Goal: Use online tool/utility: Utilize a website feature to perform a specific function

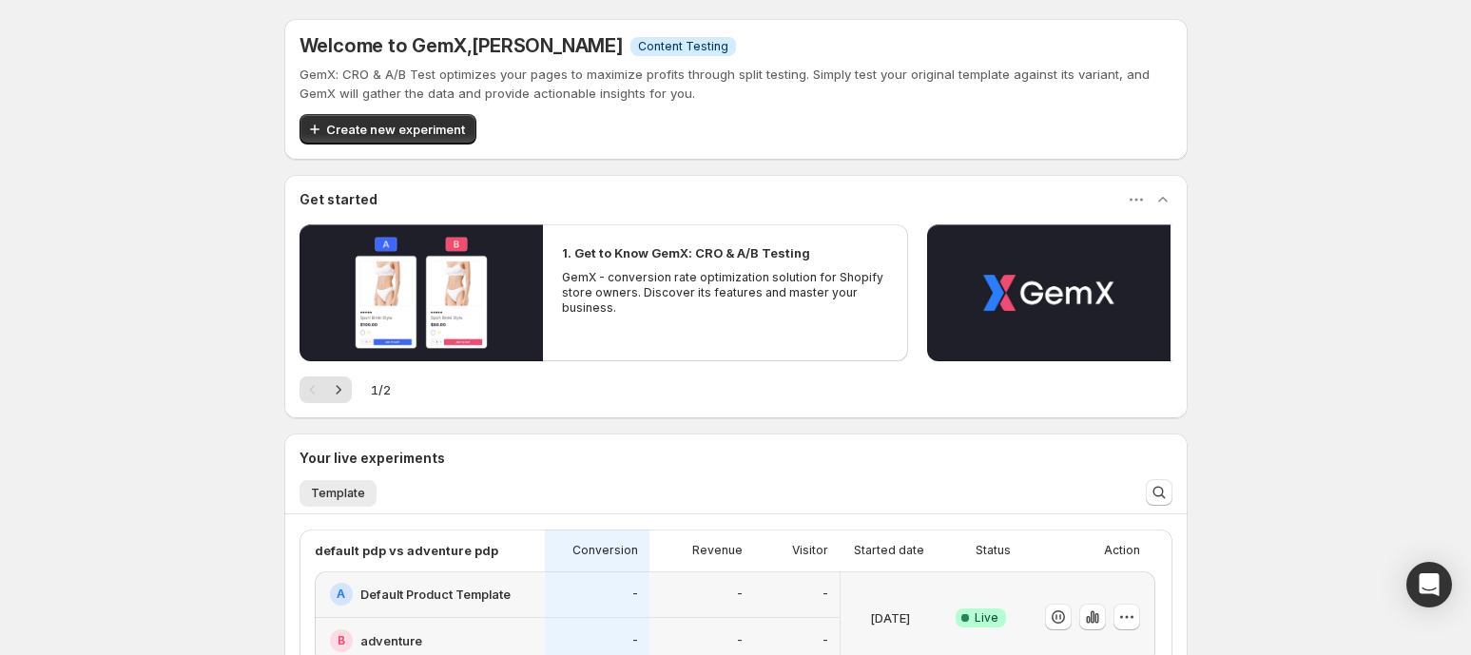
scroll to position [278, 0]
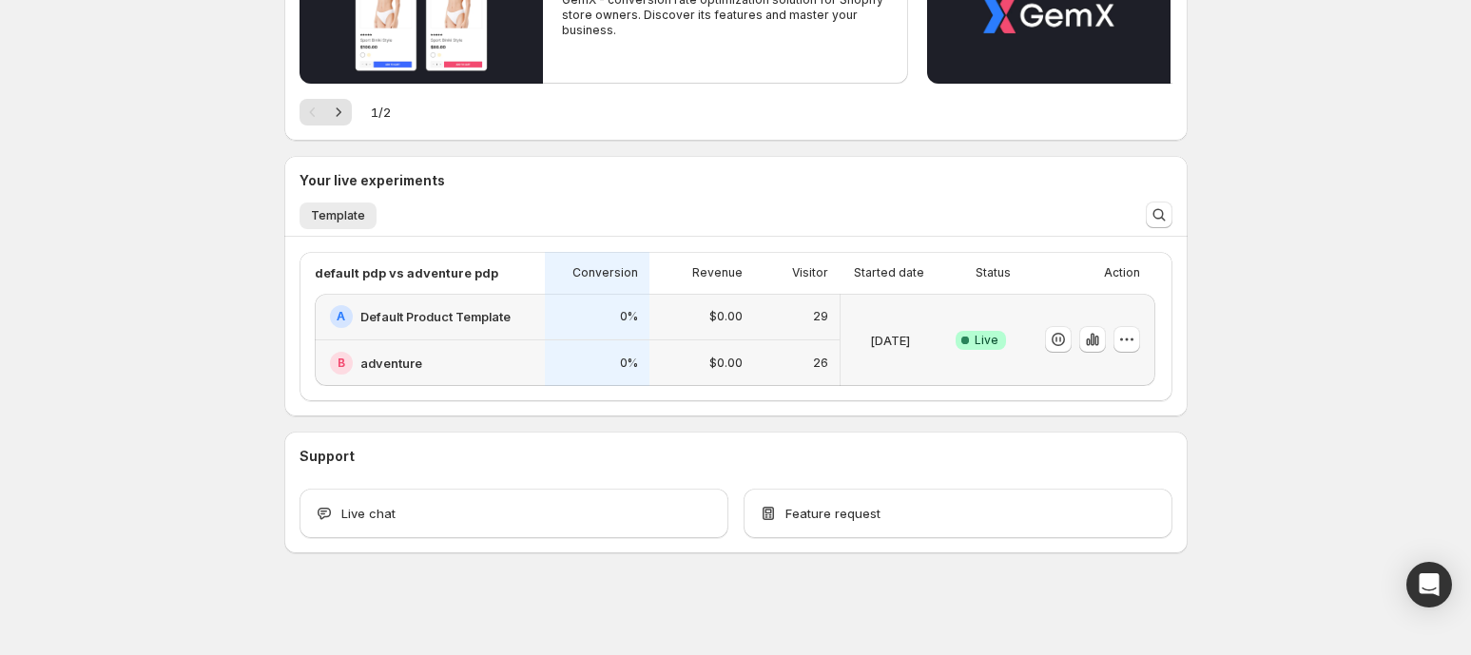
click at [570, 317] on div "0%" at bounding box center [597, 316] width 82 height 23
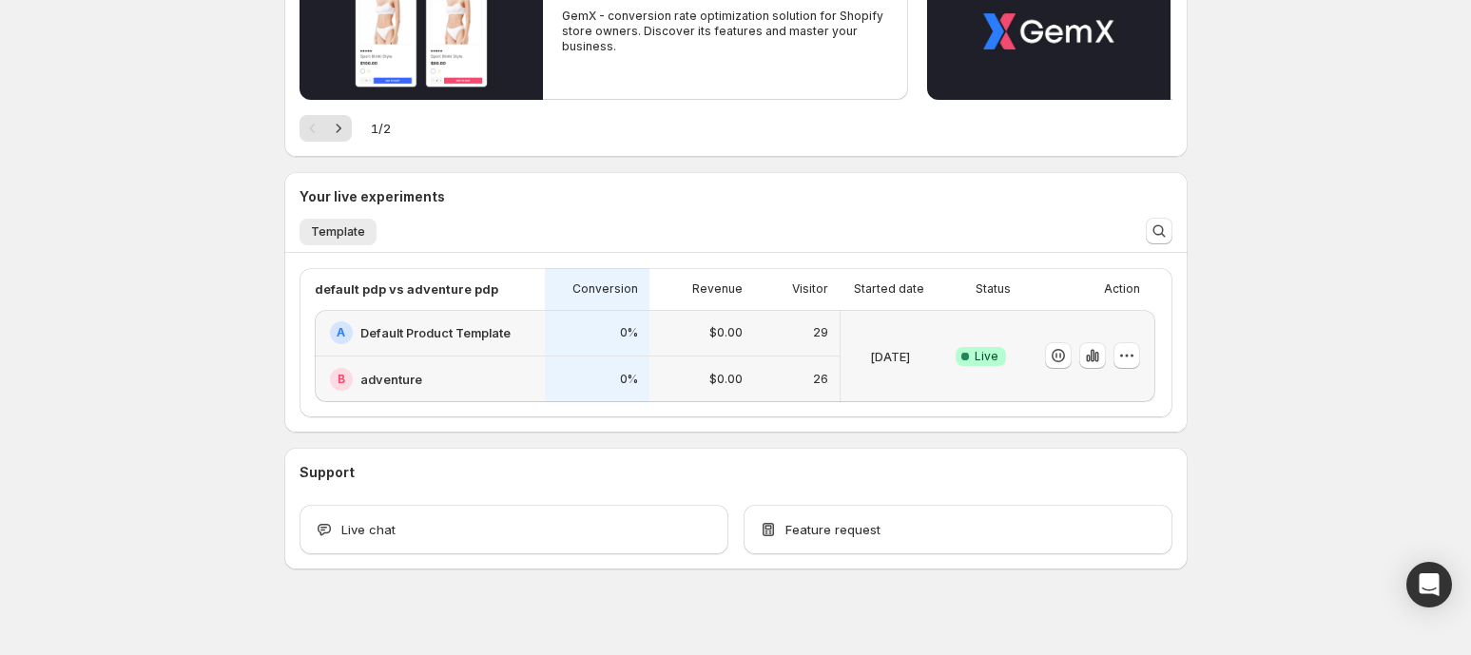
scroll to position [262, 0]
click at [616, 346] on div "0%" at bounding box center [597, 332] width 105 height 47
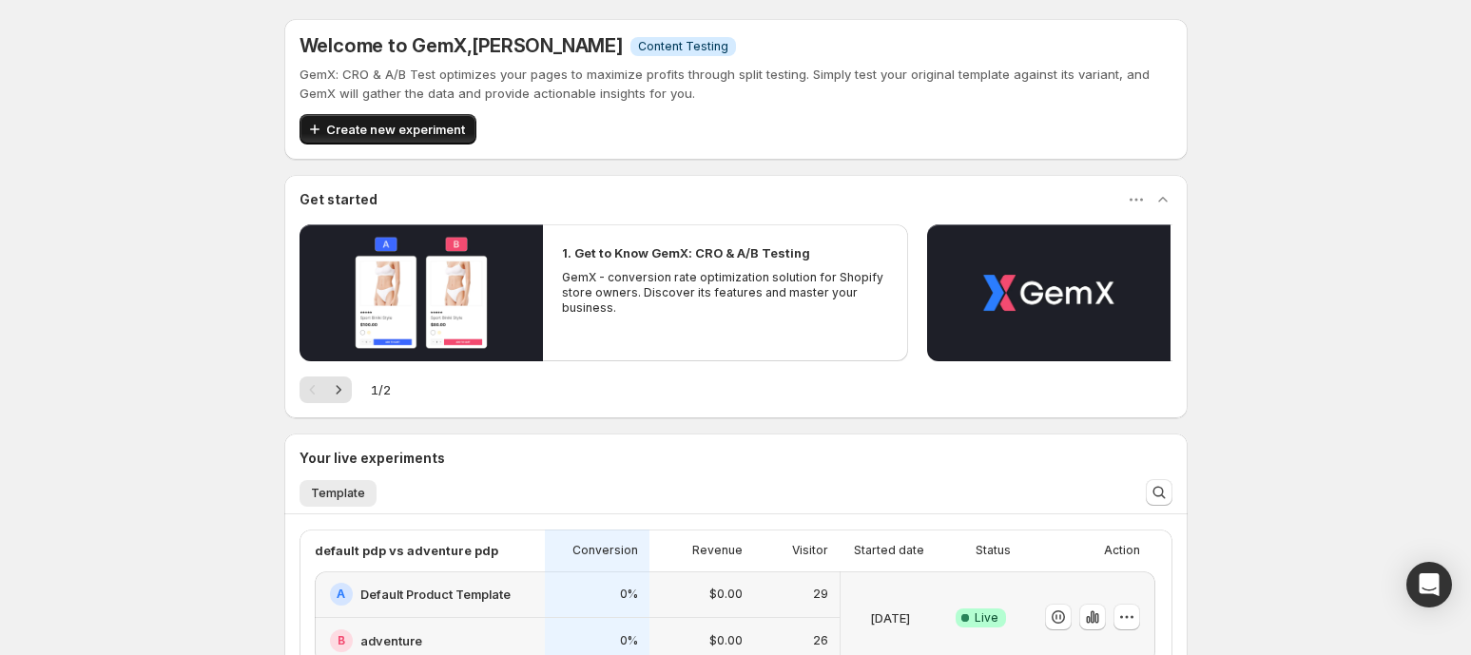
click at [391, 130] on span "Create new experiment" at bounding box center [395, 129] width 139 height 19
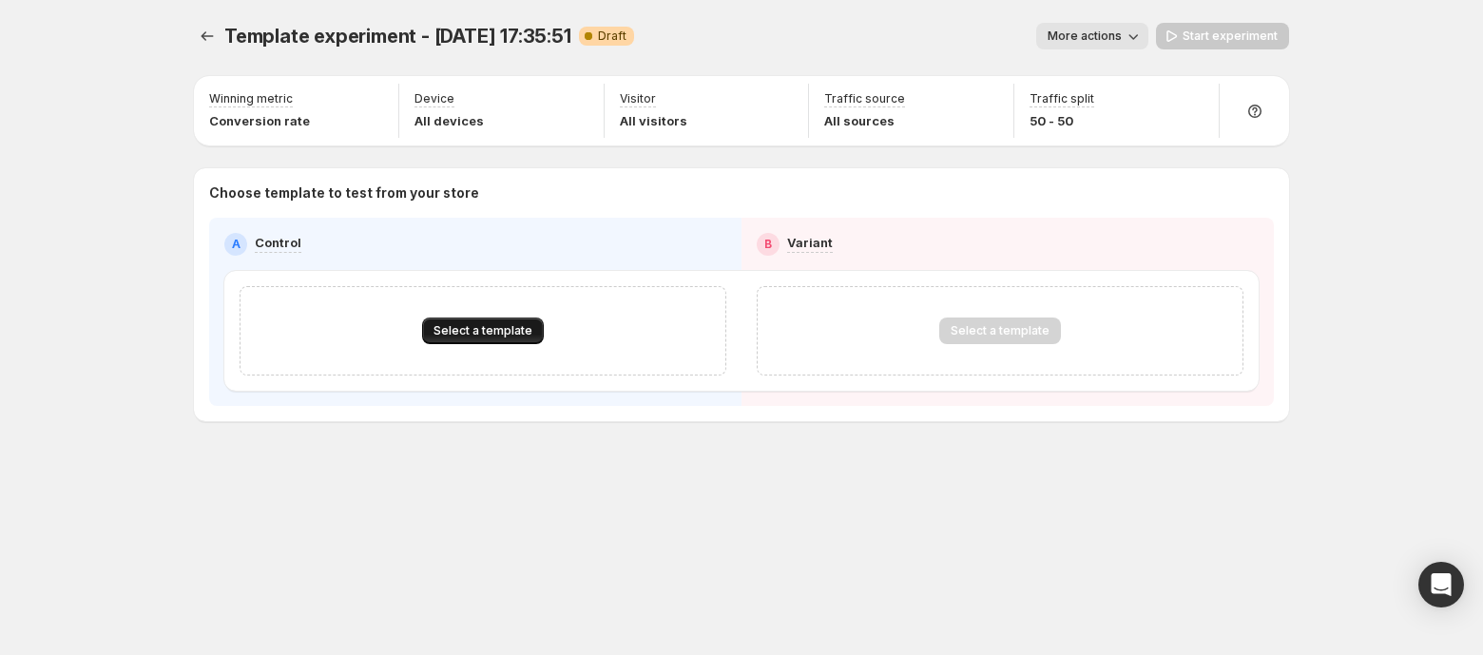
click at [459, 321] on button "Select a template" at bounding box center [483, 331] width 122 height 27
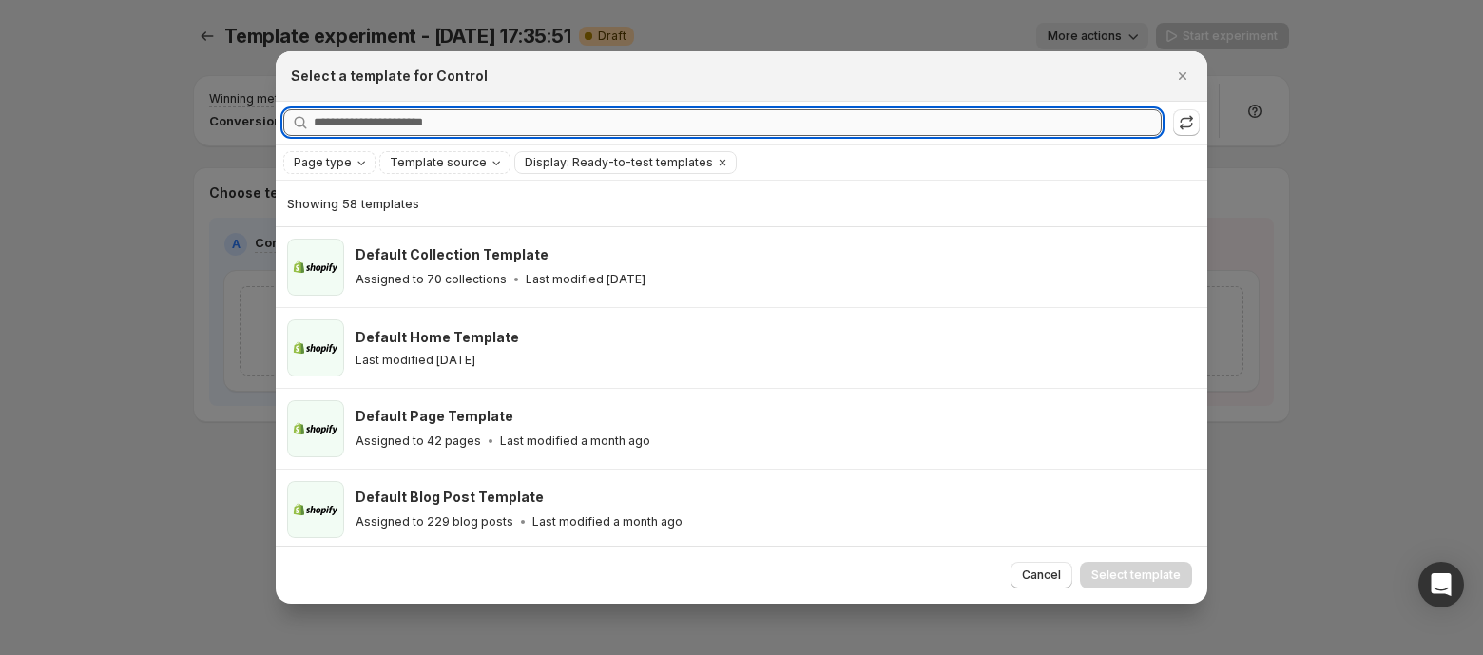
click at [472, 123] on input "Searching all templates" at bounding box center [738, 122] width 848 height 27
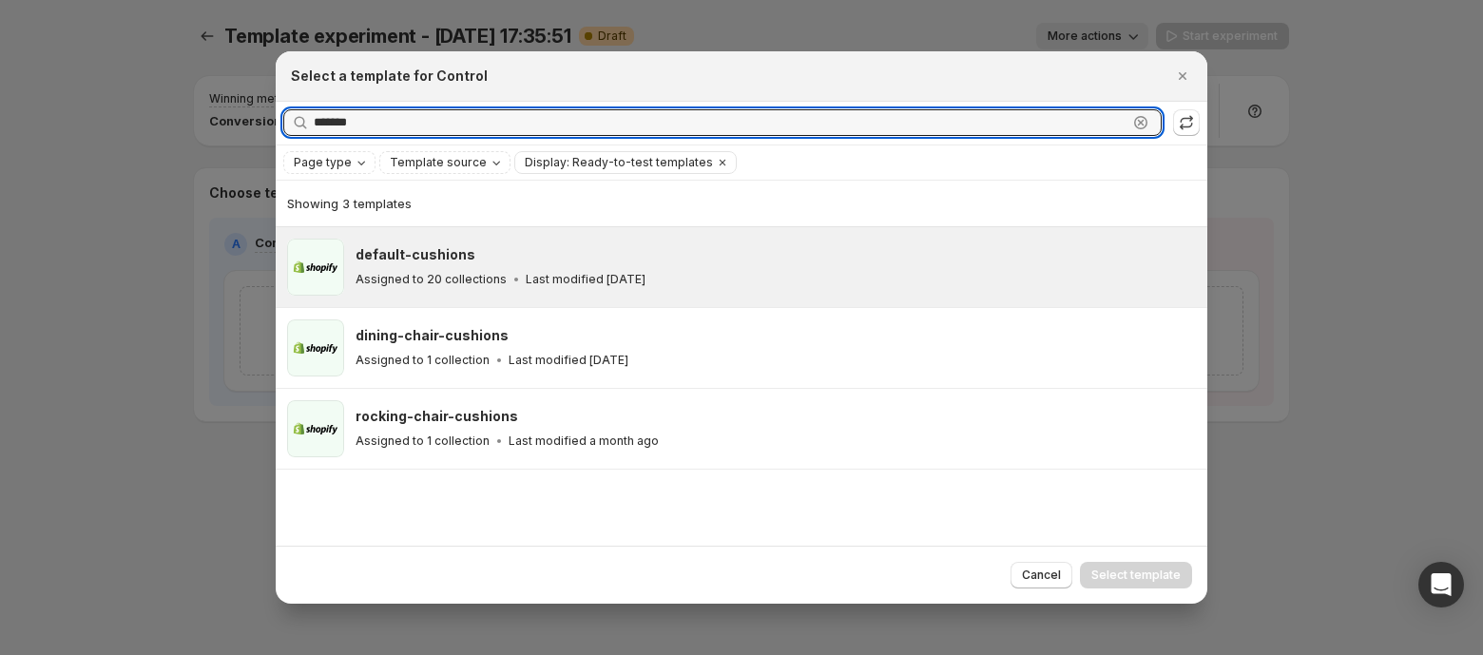
type input "*******"
click at [470, 284] on p "Assigned to 20 collections" at bounding box center [431, 279] width 151 height 15
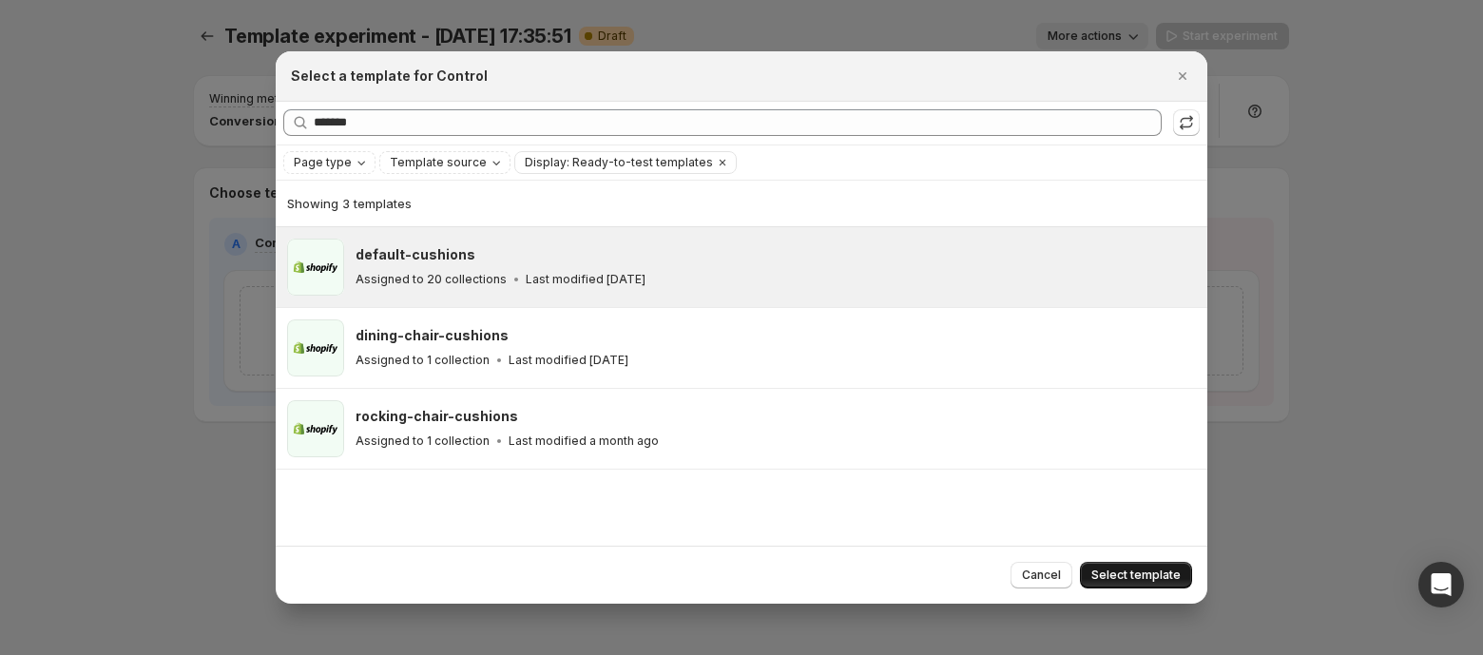
click at [1137, 575] on span "Select template" at bounding box center [1135, 575] width 89 height 15
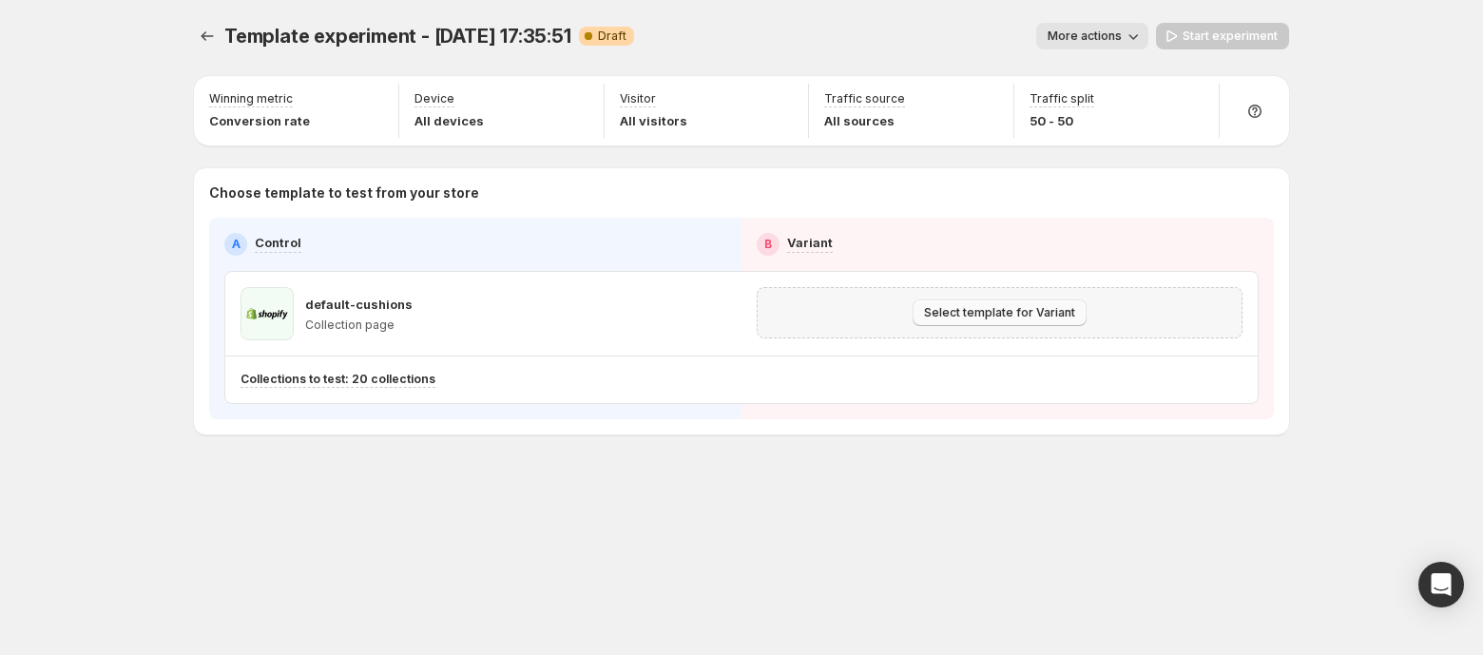
click at [975, 314] on span "Select template for Variant" at bounding box center [999, 312] width 151 height 15
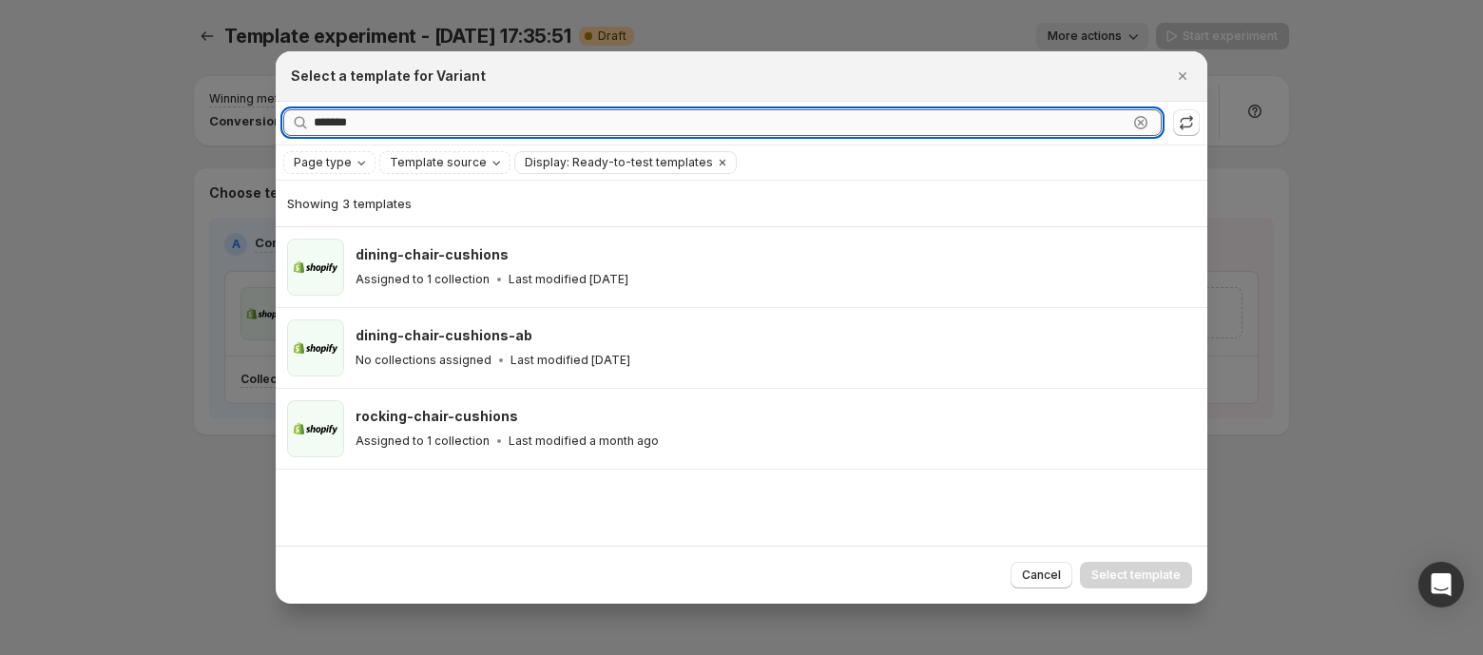
click at [678, 129] on input "*******" at bounding box center [721, 122] width 814 height 27
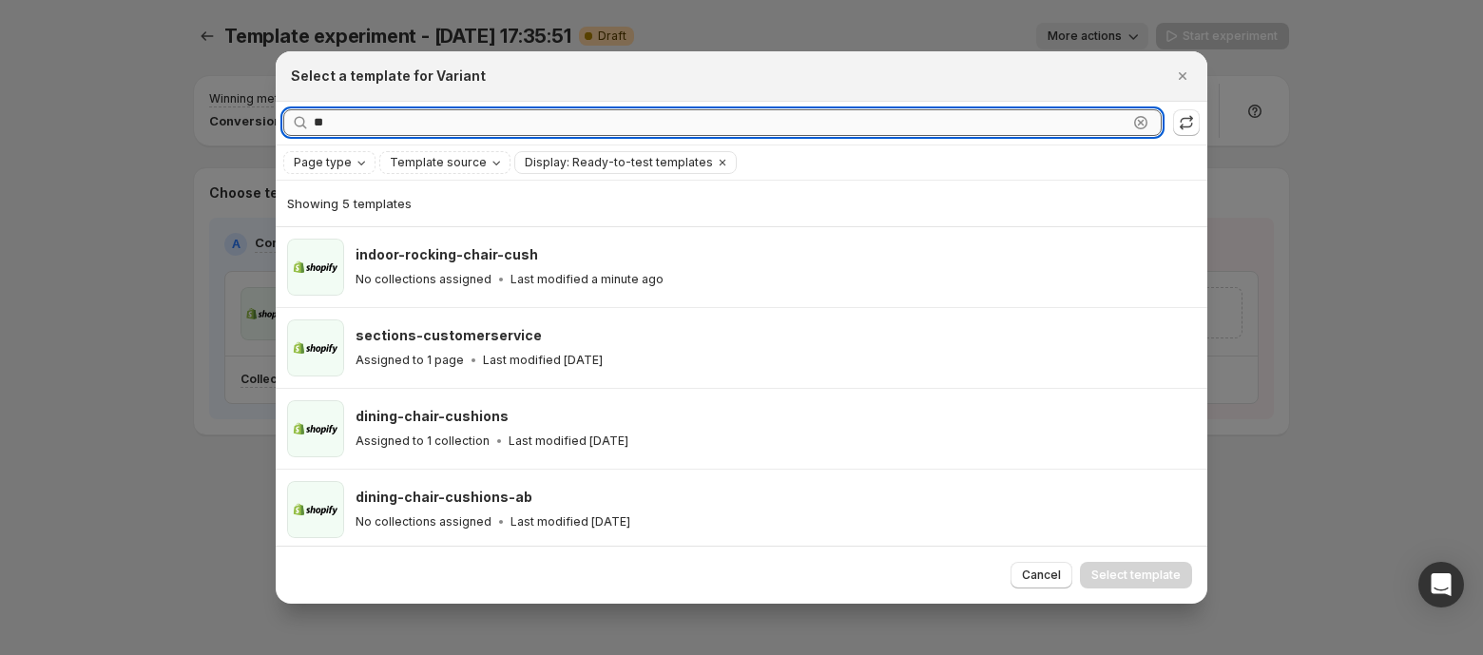
type input "*"
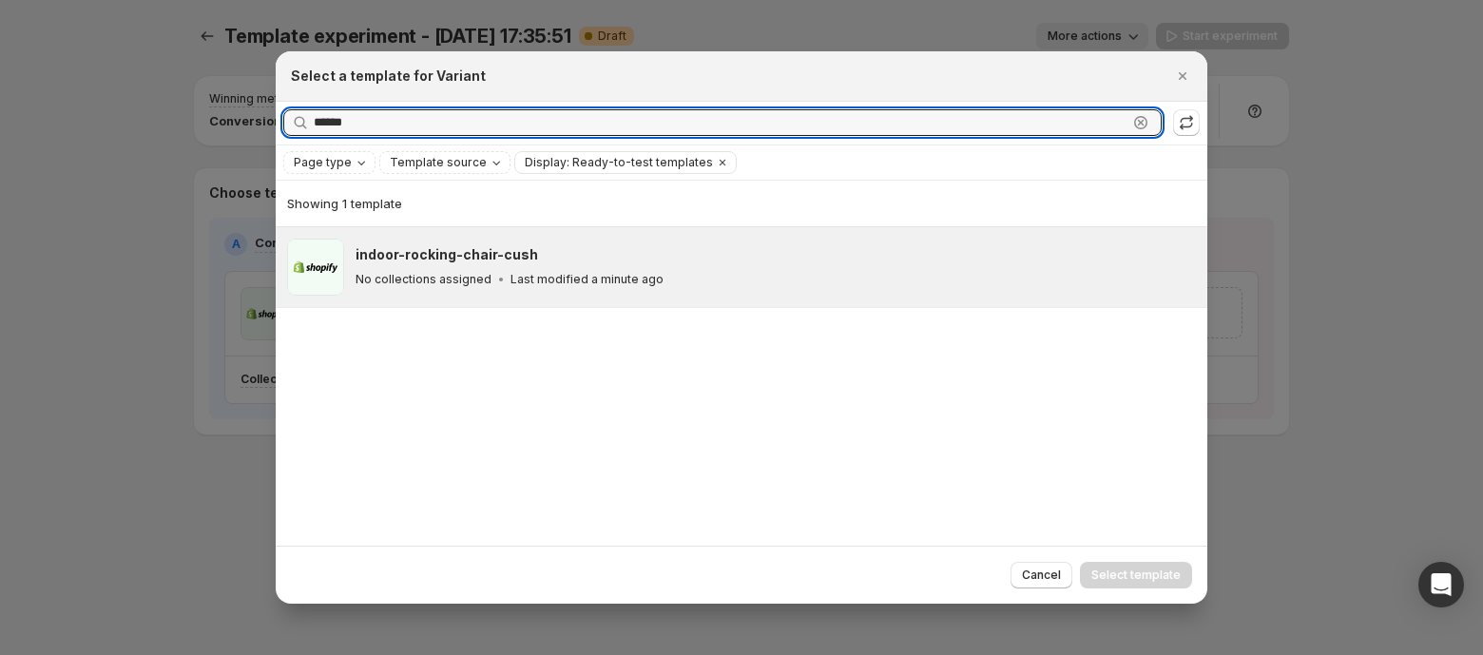
type input "******"
click at [457, 248] on h3 "indoor-rocking-chair-cush" at bounding box center [447, 254] width 183 height 19
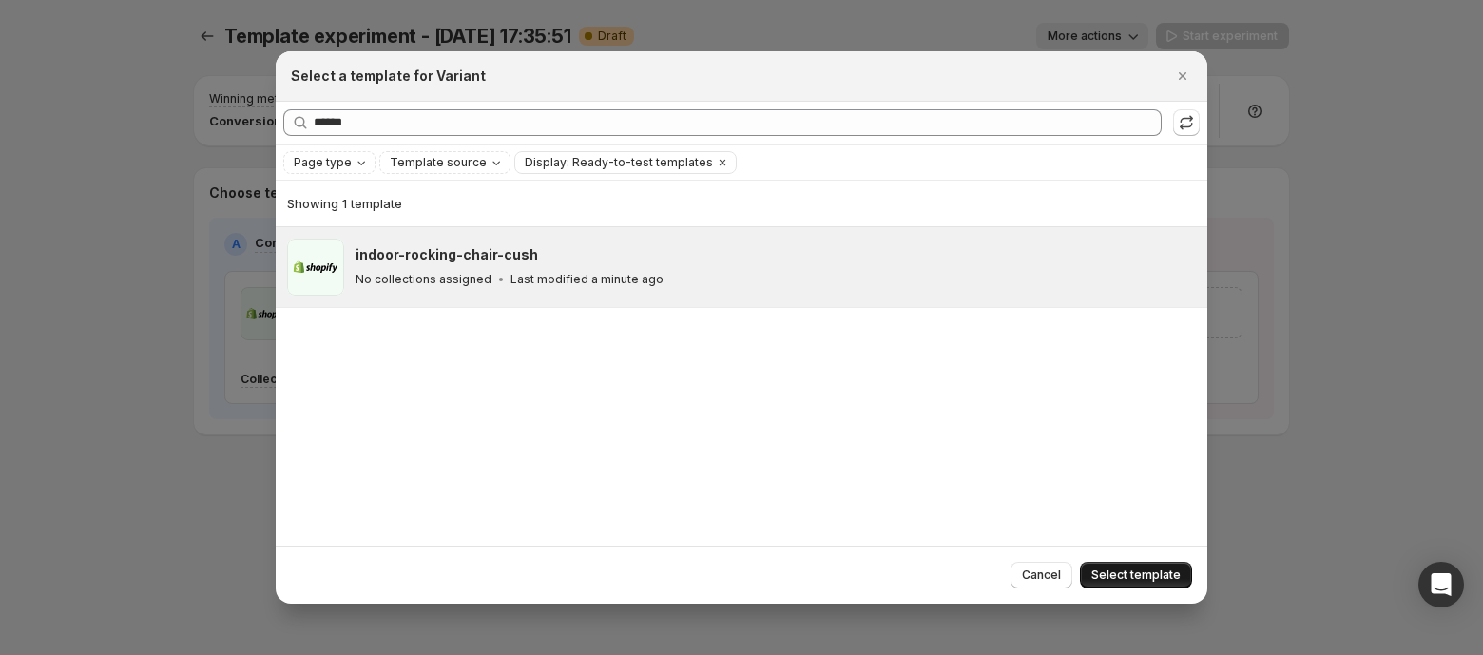
click at [1113, 568] on span "Select template" at bounding box center [1135, 575] width 89 height 15
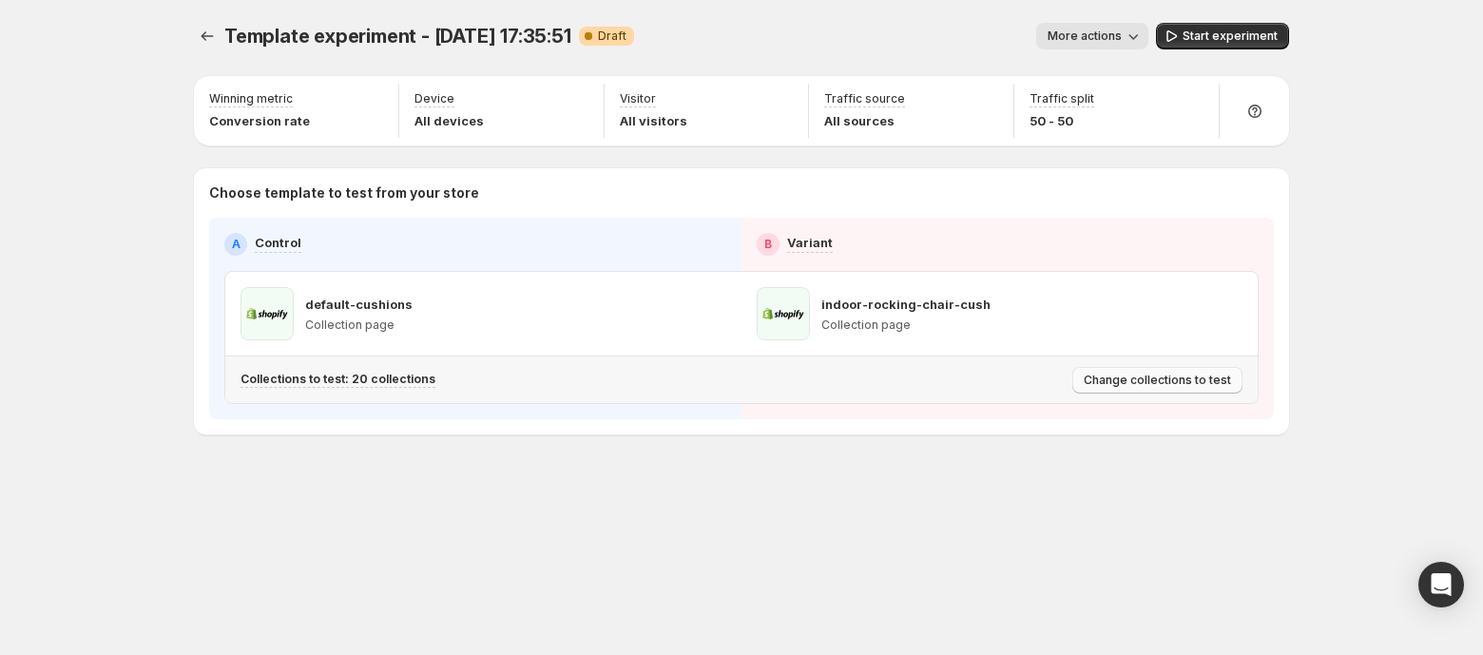
click at [1122, 379] on span "Change collections to test" at bounding box center [1157, 380] width 147 height 15
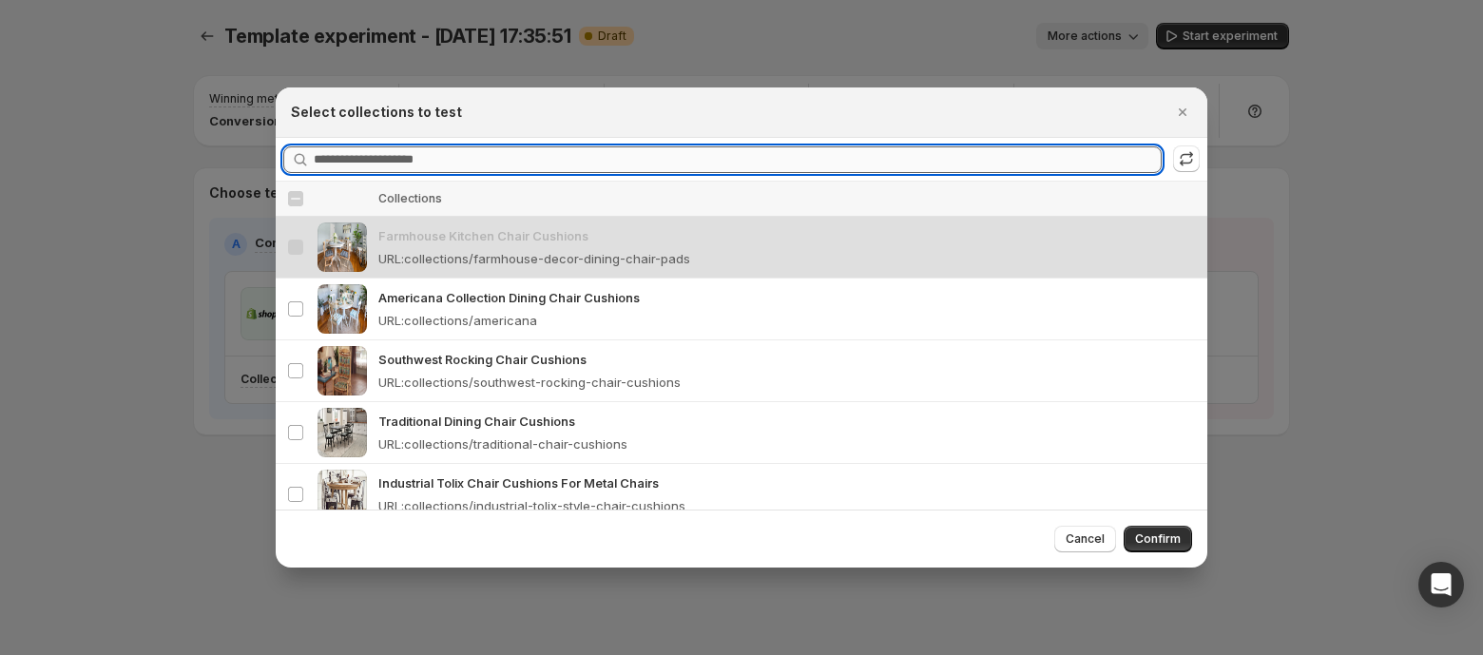
click at [349, 163] on input "Searching collections" at bounding box center [738, 159] width 848 height 27
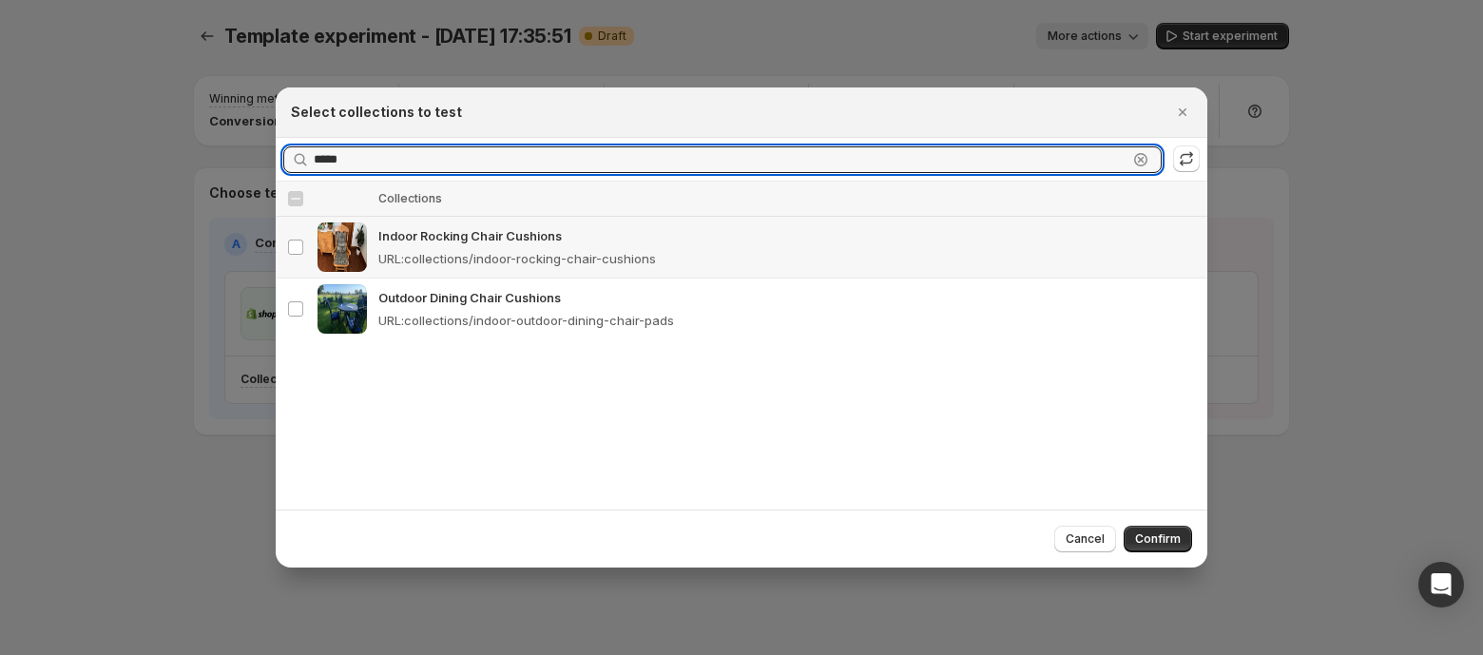
type input "*****"
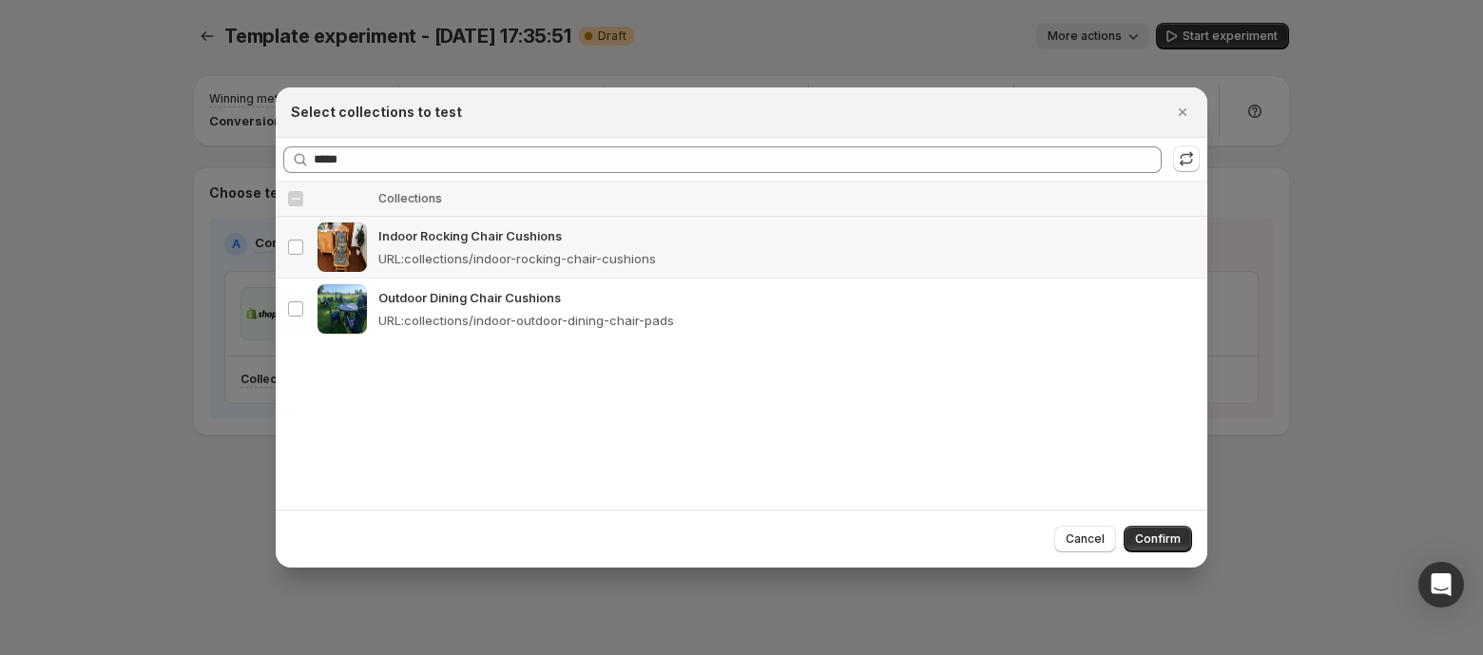
click at [430, 245] on div "Indoor Rocking Chair Cushions URL : collections/indoor-rocking-chair-cushions" at bounding box center [787, 247] width 818 height 42
click at [1166, 535] on span "Confirm" at bounding box center [1158, 538] width 46 height 15
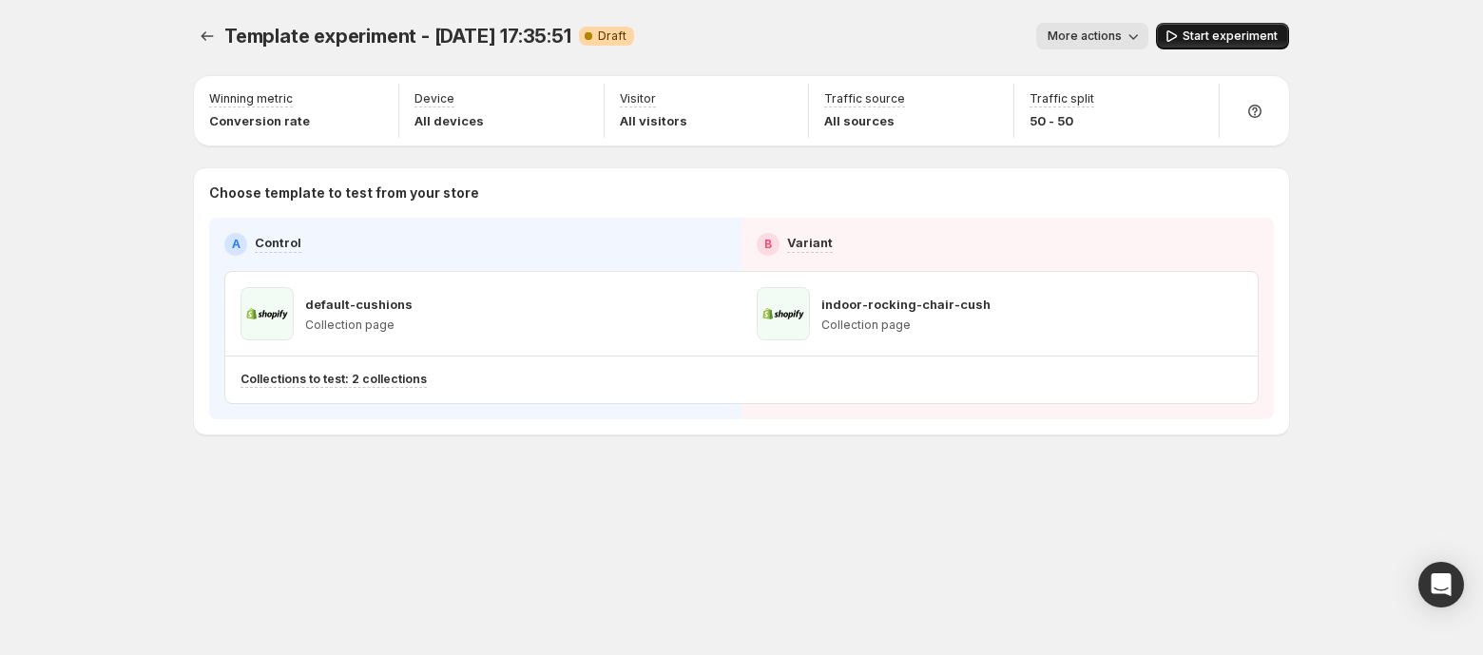
click at [1233, 37] on span "Start experiment" at bounding box center [1230, 36] width 95 height 15
